Goal: Use online tool/utility: Utilize a website feature to perform a specific function

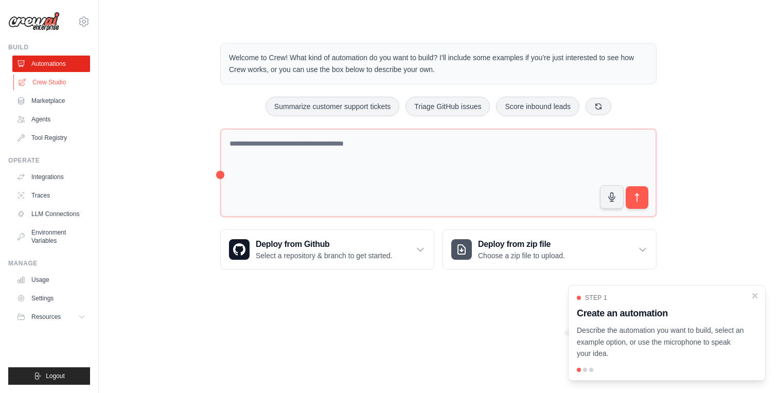
click at [55, 85] on link "Crew Studio" at bounding box center [52, 82] width 78 height 16
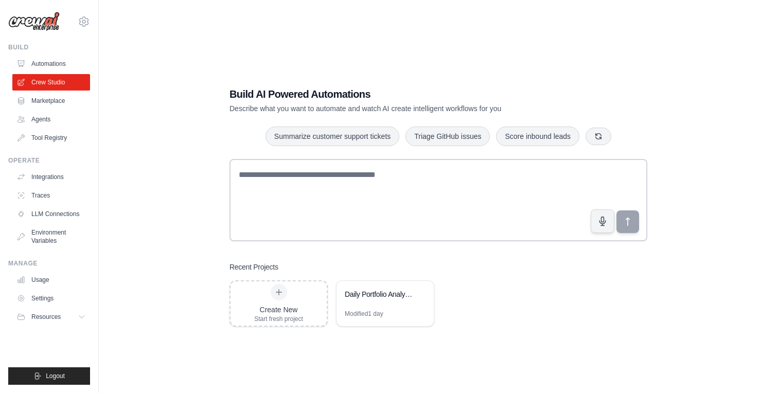
click at [53, 99] on link "Marketplace" at bounding box center [51, 101] width 78 height 16
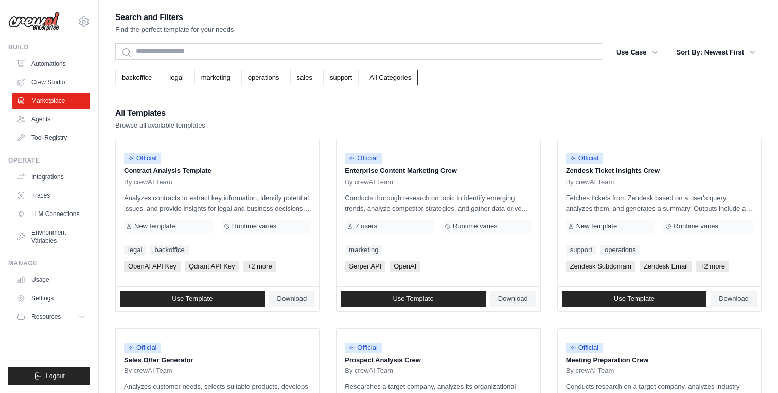
click at [60, 73] on ul "Automations Crew Studio Marketplace Agents Tool Registry" at bounding box center [51, 101] width 78 height 91
click at [56, 77] on link "Crew Studio" at bounding box center [52, 82] width 78 height 16
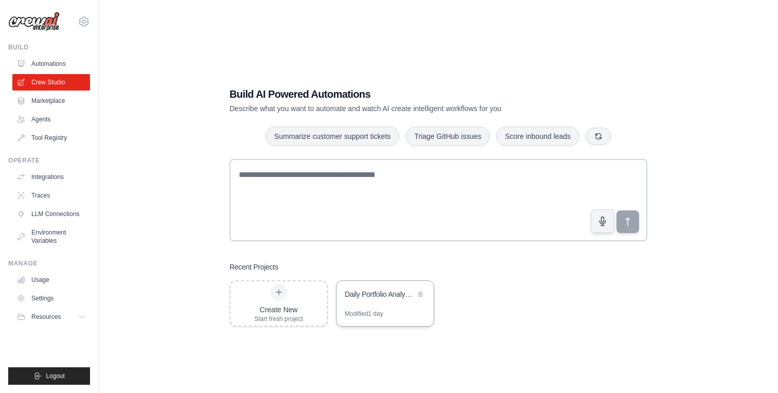
click at [384, 293] on div "Daily Portfolio Analysis - SOXX [PERSON_NAME] SRVR" at bounding box center [380, 294] width 71 height 10
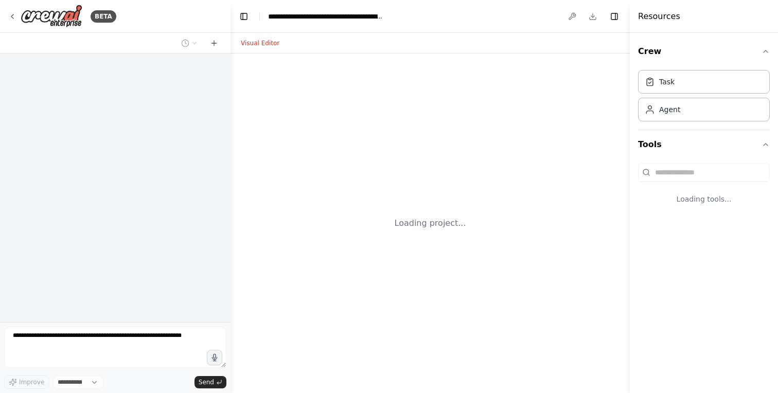
select select "****"
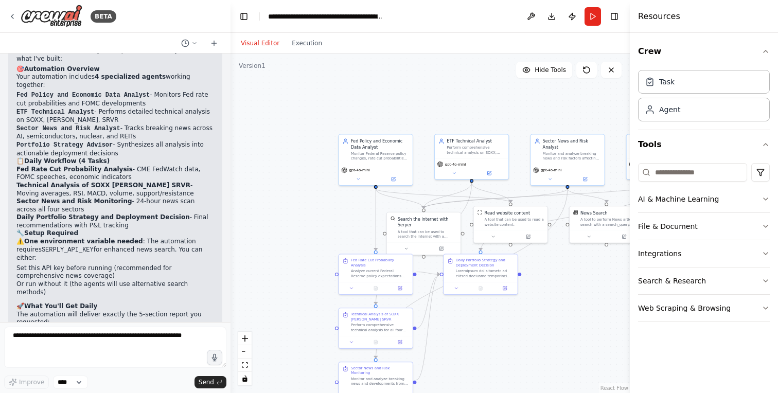
scroll to position [1623, 0]
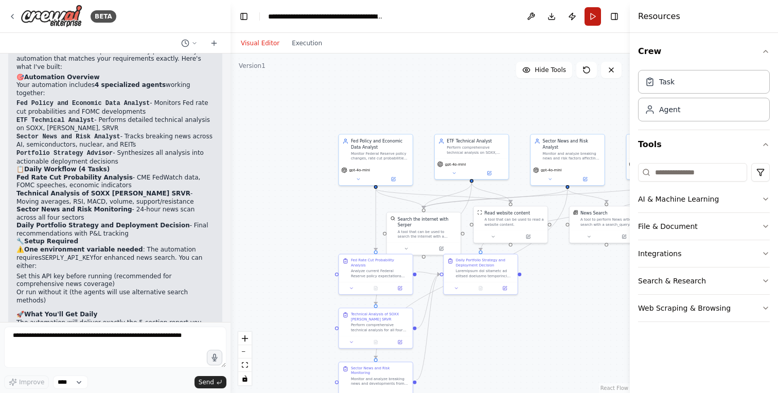
click at [593, 14] on button "Run" at bounding box center [593, 16] width 16 height 19
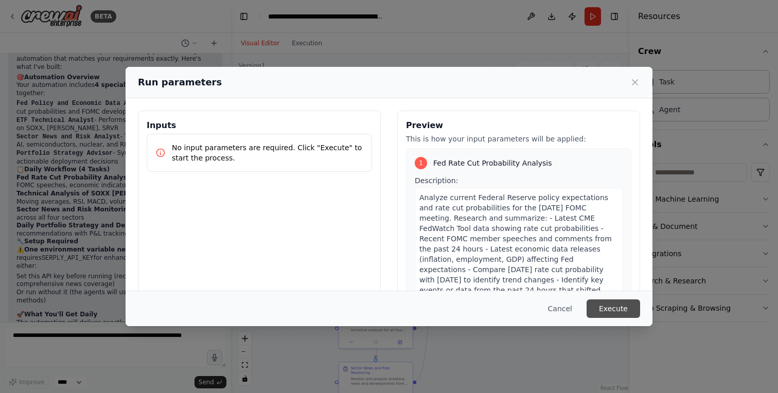
click at [614, 307] on button "Execute" at bounding box center [614, 309] width 54 height 19
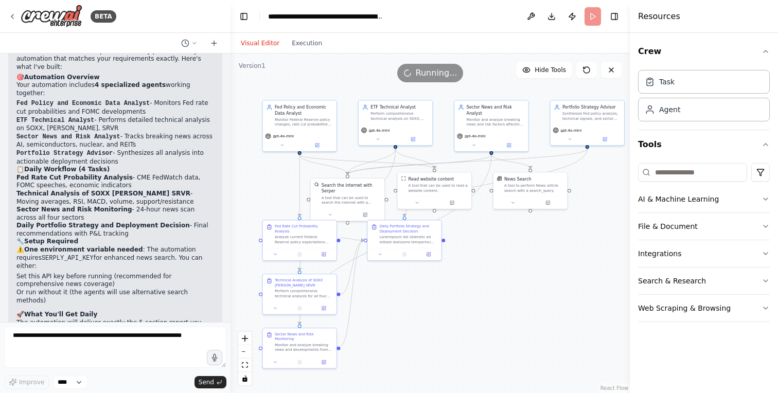
drag, startPoint x: 564, startPoint y: 305, endPoint x: 487, endPoint y: 271, distance: 83.4
click at [487, 271] on div ".deletable-edge-delete-btn { width: 20px; height: 20px; border: 0px solid #ffff…" at bounding box center [430, 224] width 399 height 340
click at [468, 176] on div "3" at bounding box center [467, 172] width 13 height 7
click at [245, 351] on icon "zoom out" at bounding box center [245, 351] width 6 height 1
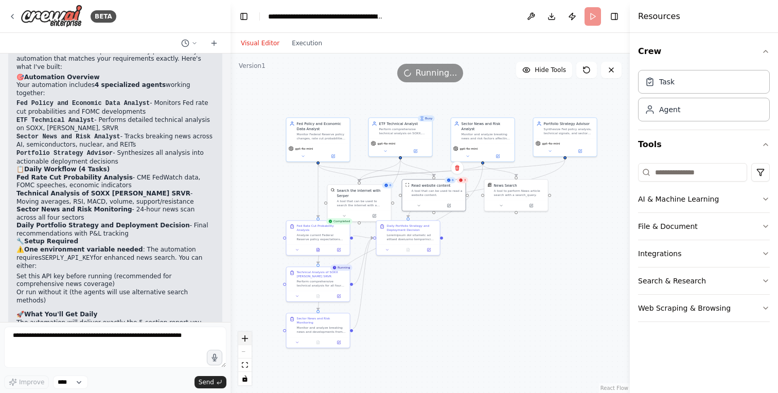
click at [247, 335] on button "zoom in" at bounding box center [244, 338] width 13 height 13
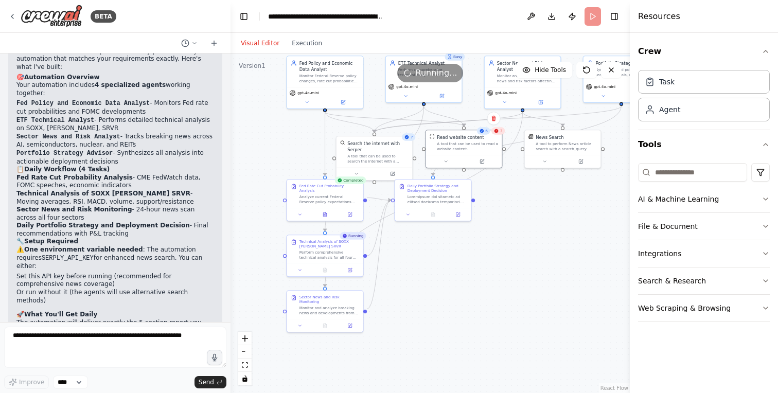
drag, startPoint x: 375, startPoint y: 322, endPoint x: 402, endPoint y: 286, distance: 45.6
click at [402, 285] on div ".deletable-edge-delete-btn { width: 20px; height: 20px; border: 0px solid #ffff…" at bounding box center [430, 224] width 399 height 340
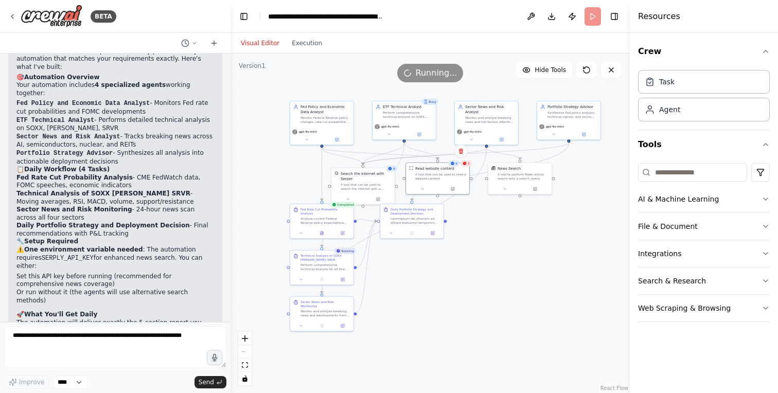
drag, startPoint x: 443, startPoint y: 243, endPoint x: 423, endPoint y: 253, distance: 22.6
click at [423, 253] on div ".deletable-edge-delete-btn { width: 20px; height: 20px; border: 0px solid #ffff…" at bounding box center [430, 224] width 399 height 340
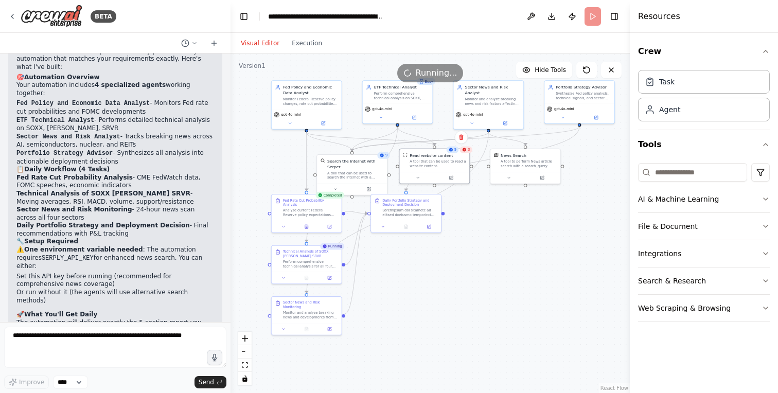
click at [428, 13] on header "**********" at bounding box center [430, 16] width 399 height 33
click at [108, 369] on li "Portfolio P&L Snapshot (deployed tranche performance in USD + INR)" at bounding box center [115, 377] width 198 height 16
click at [318, 310] on div "Monitor and analyze breaking news and developments from the past 24 hours affec…" at bounding box center [310, 314] width 55 height 9
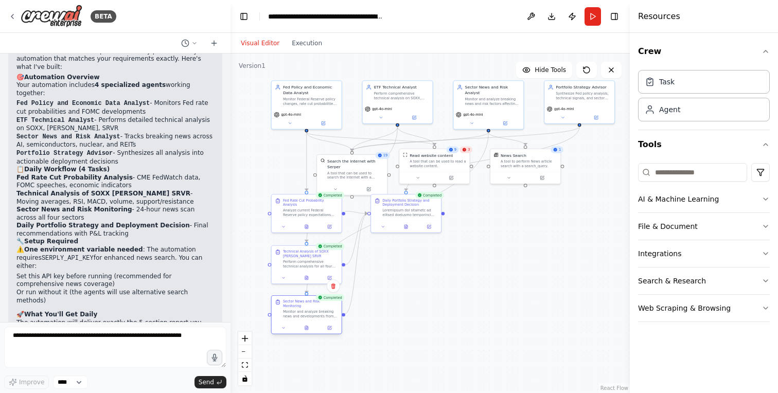
click at [318, 310] on div "Monitor and analyze breaking news and developments from the past 24 hours affec…" at bounding box center [310, 314] width 55 height 9
click at [309, 328] on div at bounding box center [307, 328] width 70 height 12
click at [308, 326] on icon at bounding box center [306, 328] width 5 height 5
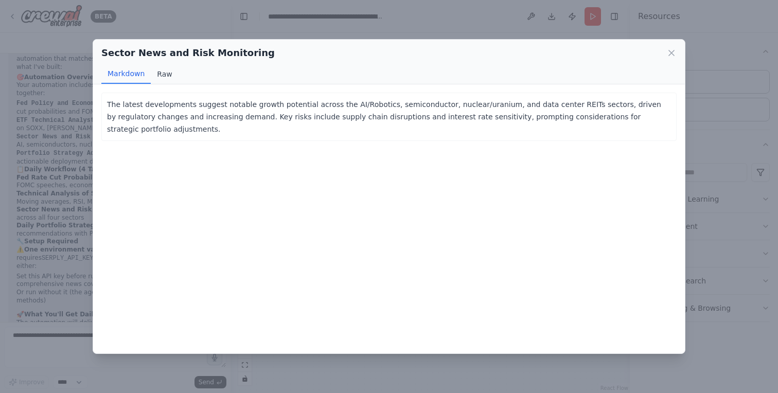
click at [164, 72] on button "Raw" at bounding box center [164, 74] width 27 height 20
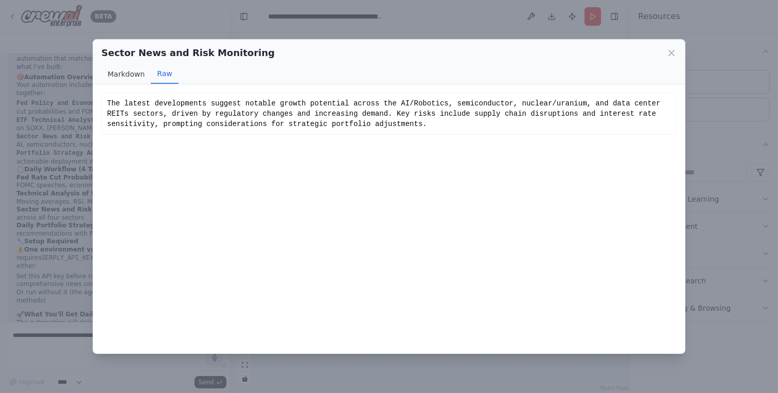
click at [129, 75] on button "Markdown" at bounding box center [125, 74] width 49 height 20
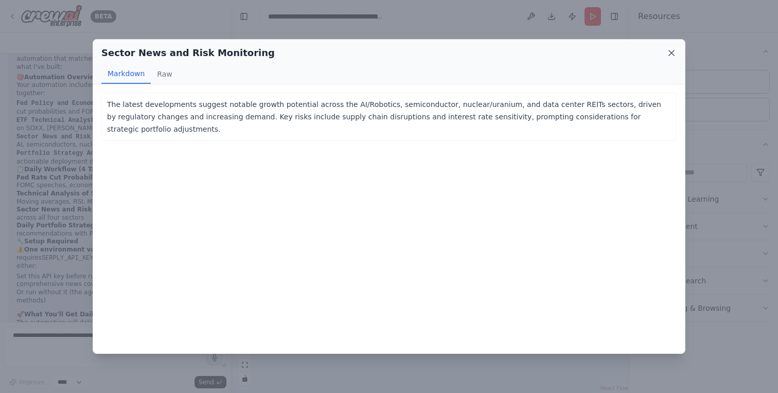
click at [672, 55] on icon at bounding box center [671, 53] width 10 height 10
